Goal: Task Accomplishment & Management: Manage account settings

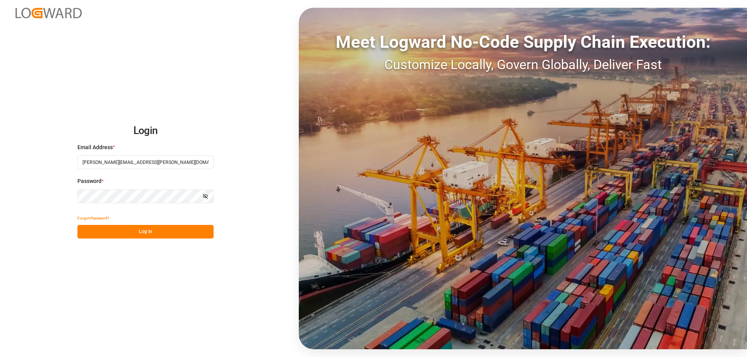
click at [163, 233] on button "Log In" at bounding box center [145, 232] width 136 height 14
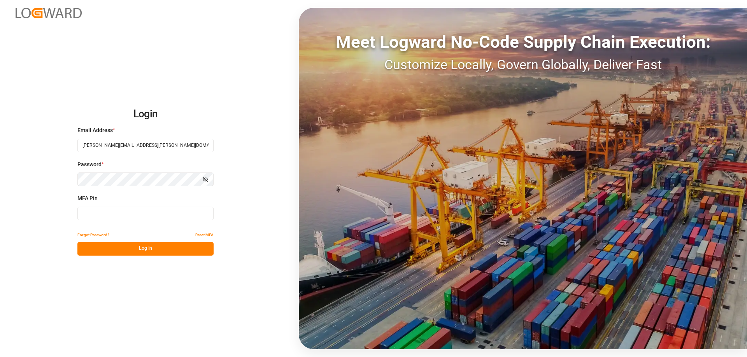
click at [147, 214] on input at bounding box center [145, 214] width 136 height 14
type input "156708"
click at [142, 250] on button "Log In" at bounding box center [145, 249] width 136 height 14
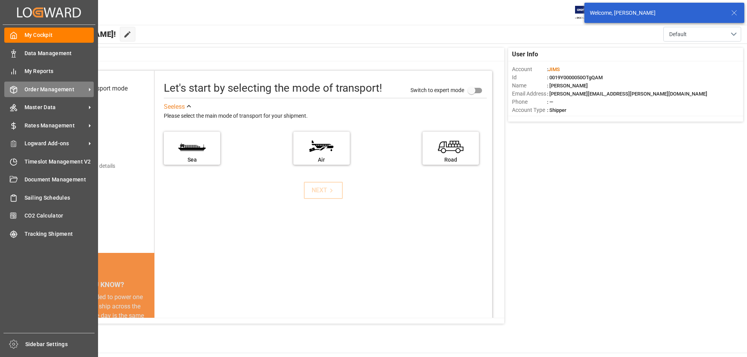
click at [44, 93] on span "Order Management" at bounding box center [55, 90] width 61 height 8
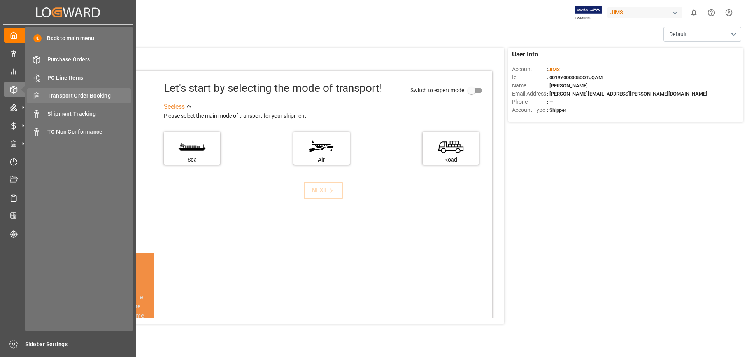
click at [77, 94] on span "Transport Order Booking" at bounding box center [89, 96] width 84 height 8
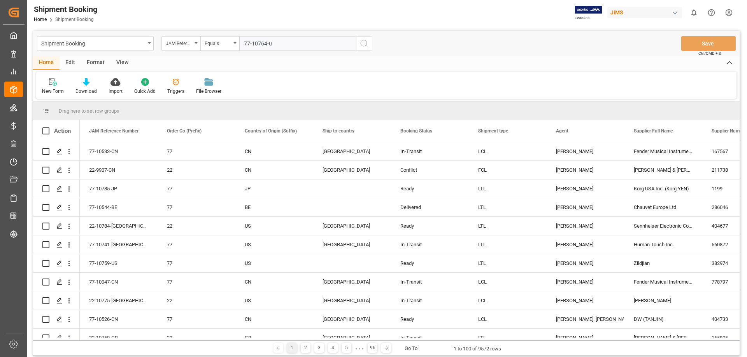
type input "77-10764-us"
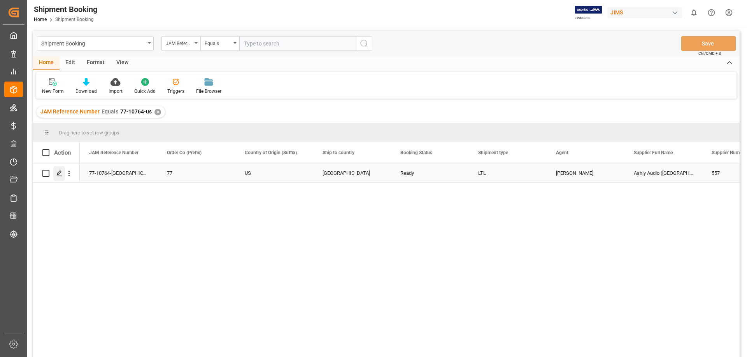
click at [58, 177] on div "Press SPACE to select this row." at bounding box center [59, 173] width 12 height 14
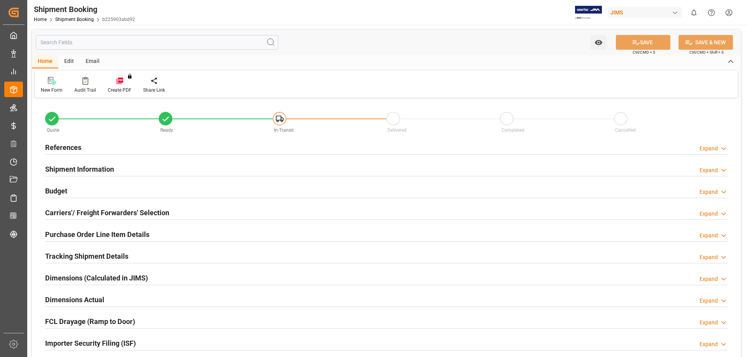
type input "1"
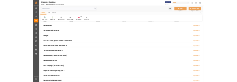
scroll to position [65, 0]
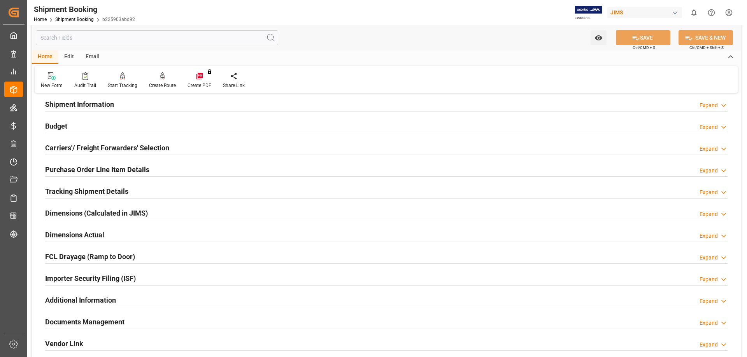
click at [77, 169] on h2 "Purchase Order Line Item Details" at bounding box center [97, 170] width 104 height 11
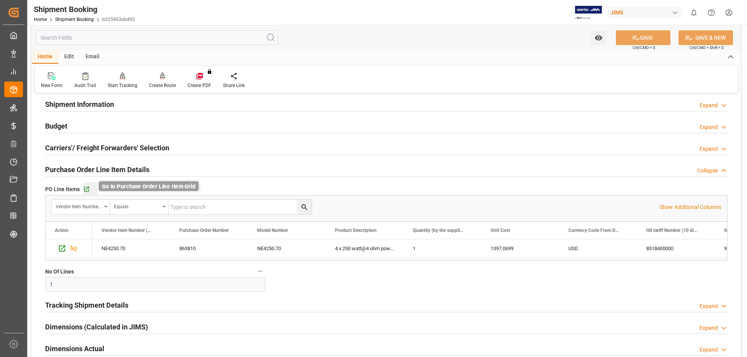
click at [88, 188] on icon "button" at bounding box center [86, 189] width 5 height 5
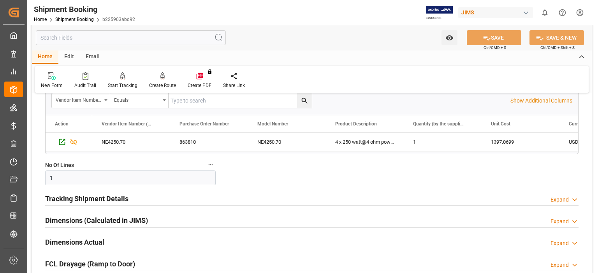
scroll to position [324, 0]
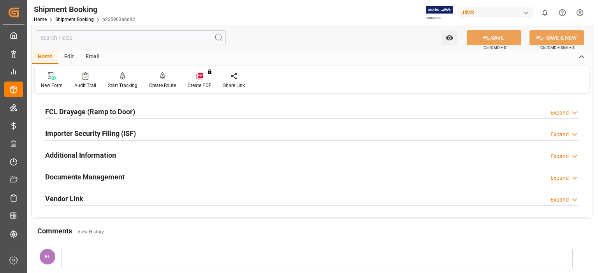
click at [74, 175] on h2 "Documents Management" at bounding box center [84, 177] width 79 height 11
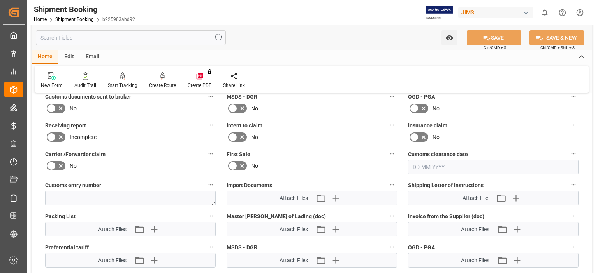
scroll to position [454, 0]
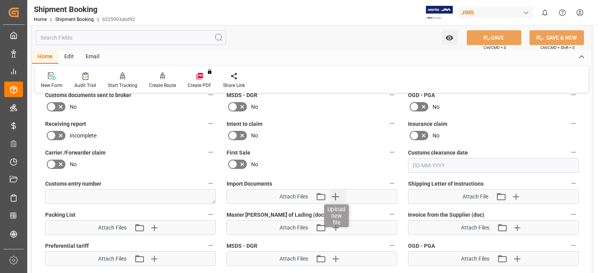
click at [335, 193] on icon "button" at bounding box center [334, 196] width 7 height 7
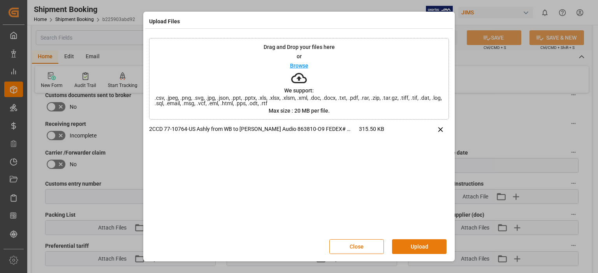
click at [409, 245] on button "Upload" at bounding box center [419, 247] width 54 height 15
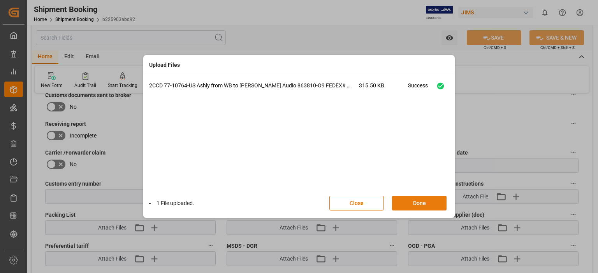
click at [409, 204] on button "Done" at bounding box center [419, 203] width 54 height 15
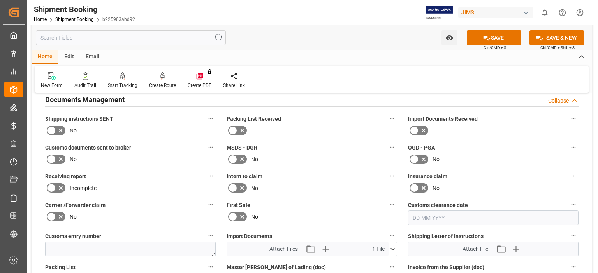
scroll to position [389, 0]
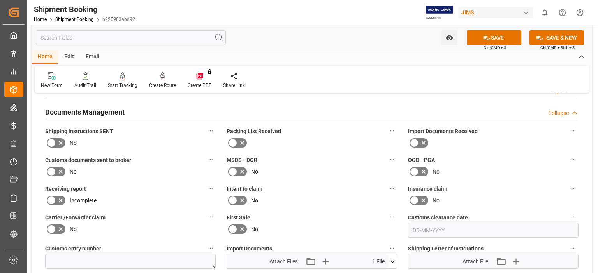
click at [54, 169] on icon at bounding box center [51, 171] width 9 height 9
click at [0, 0] on input "checkbox" at bounding box center [0, 0] width 0 height 0
click at [489, 38] on button "SAVE" at bounding box center [493, 37] width 54 height 15
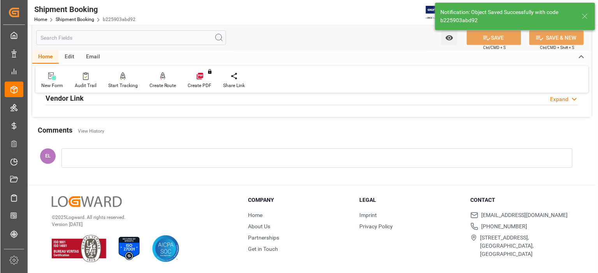
scroll to position [275, 0]
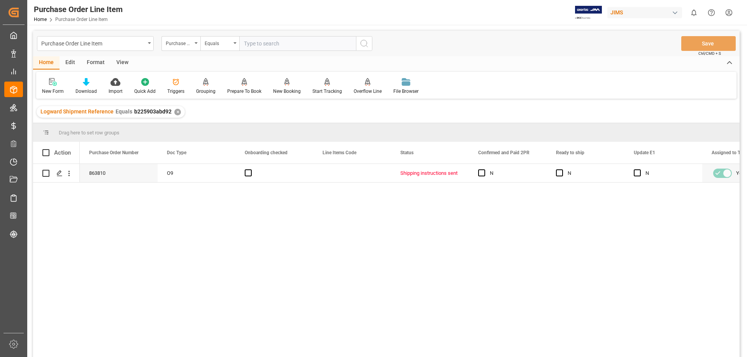
click at [119, 61] on div "View" at bounding box center [122, 62] width 24 height 13
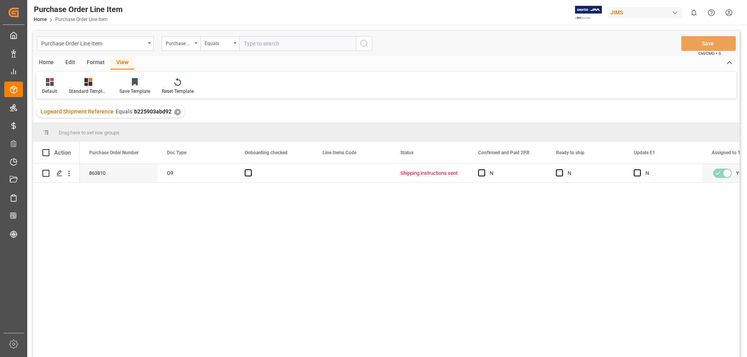
click at [89, 80] on icon at bounding box center [91, 79] width 4 height 3
click at [103, 140] on div "HS Listing [GEOGRAPHIC_DATA]" at bounding box center [109, 142] width 68 height 8
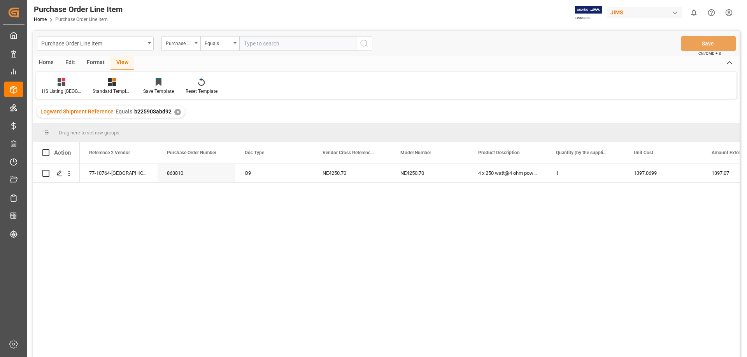
click at [221, 259] on div "863810 O9 77-10764-US NE4250.70 NE4250.70 4 x 250 watt@4 ohm pow Amp 1 1397.069…" at bounding box center [410, 263] width 660 height 198
drag, startPoint x: 86, startPoint y: 173, endPoint x: 299, endPoint y: 172, distance: 212.8
click at [299, 172] on div "863810 O9 77-10764-US NE4250.70 NE4250.70 4 x 250 watt@4 ohm pow Amp 1 1397.069…" at bounding box center [677, 173] width 1194 height 19
click at [373, 193] on div "863810 O9 77-10764-US NE4250.70 NE4250.70 4 x 250 watt@4 ohm pow Amp 1 1397.069…" at bounding box center [410, 263] width 660 height 198
drag, startPoint x: 399, startPoint y: 175, endPoint x: 507, endPoint y: 173, distance: 108.2
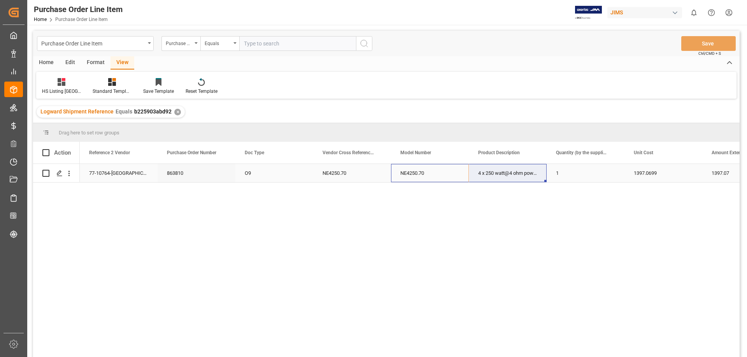
click at [507, 173] on div "863810 O9 77-10764-US NE4250.70 NE4250.70 4 x 250 watt@4 ohm pow Amp 1 1397.069…" at bounding box center [677, 173] width 1194 height 19
drag, startPoint x: 589, startPoint y: 213, endPoint x: 591, endPoint y: 207, distance: 6.8
click at [589, 213] on div "863810 O9 77-10764-US NE4250.70 NE4250.70 4 x 250 watt@4 ohm pow Amp 1 1397.069…" at bounding box center [410, 263] width 660 height 198
click at [563, 178] on div "1" at bounding box center [586, 173] width 78 height 18
click at [647, 168] on div "1397.0699" at bounding box center [663, 173] width 78 height 18
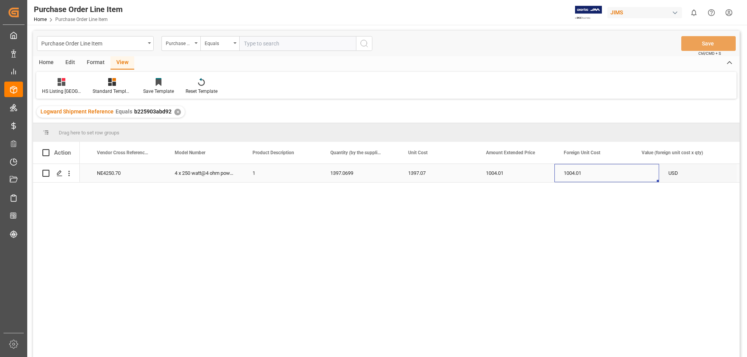
scroll to position [0, 303]
drag, startPoint x: 485, startPoint y: 172, endPoint x: 673, endPoint y: 173, distance: 188.3
click at [673, 173] on div "O9 NE4250.70 NE4250.70 4 x 250 watt@4 ohm pow Amp 1 1397.0699 1397.07 1004.01 1…" at bounding box center [373, 173] width 1194 height 19
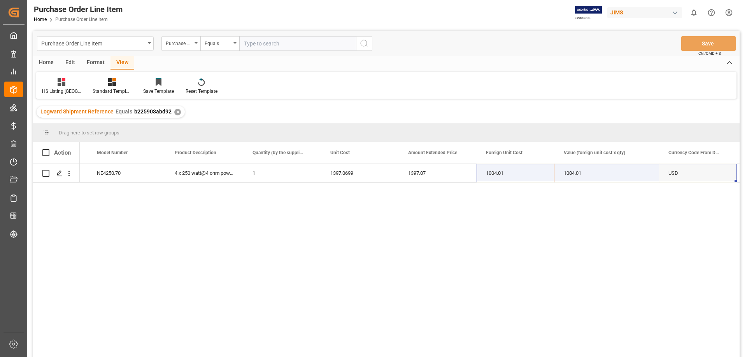
click at [207, 292] on div "O9 NE4250.70 NE4250.70 4 x 250 watt@4 ohm pow Amp 1 1397.0699 1397.07 1004.01 1…" at bounding box center [410, 263] width 660 height 198
